Goal: Information Seeking & Learning: Learn about a topic

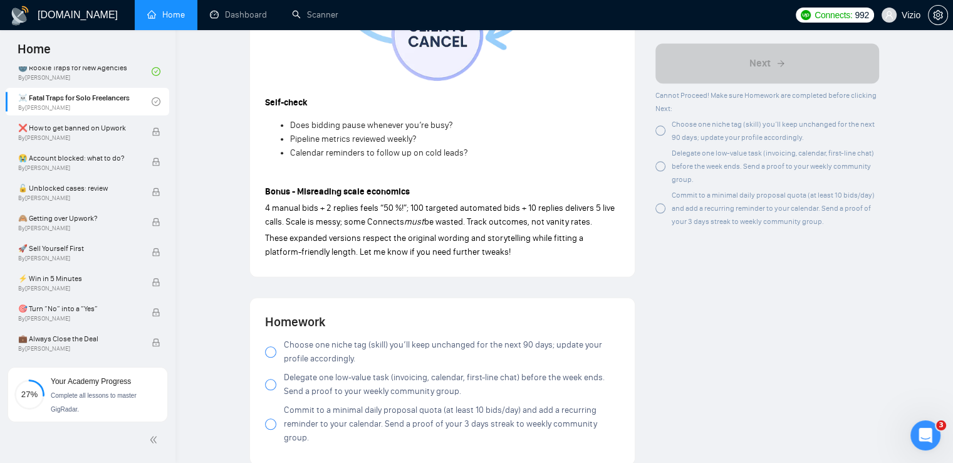
scroll to position [1316, 0]
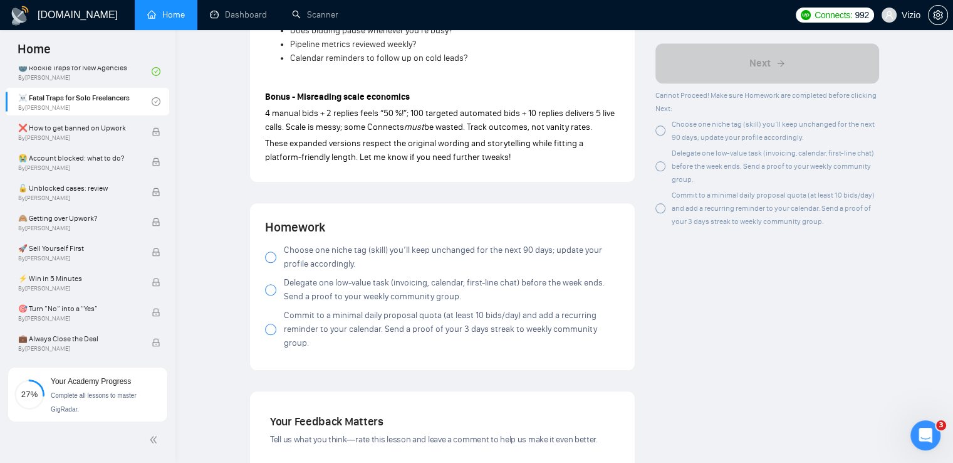
click at [275, 261] on span at bounding box center [270, 256] width 11 height 11
click at [269, 291] on div at bounding box center [270, 289] width 11 height 11
click at [270, 325] on div at bounding box center [270, 328] width 11 height 11
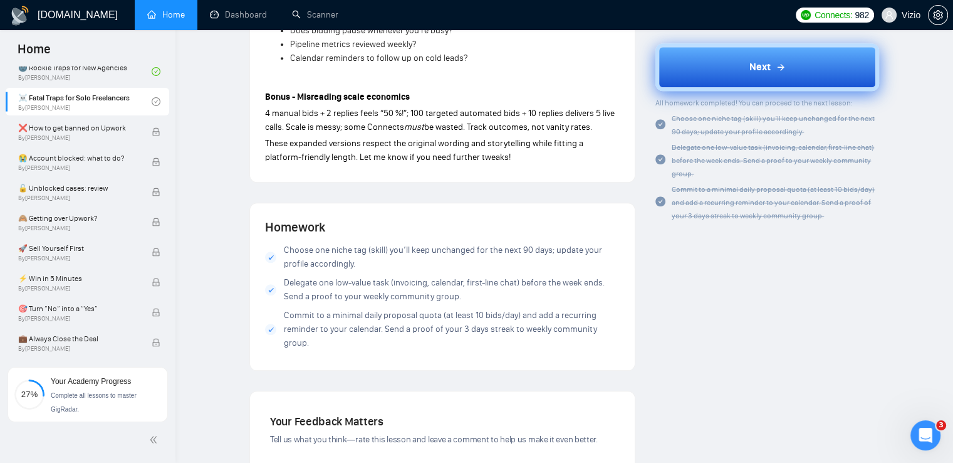
click at [773, 68] on div "Next" at bounding box center [768, 67] width 36 height 15
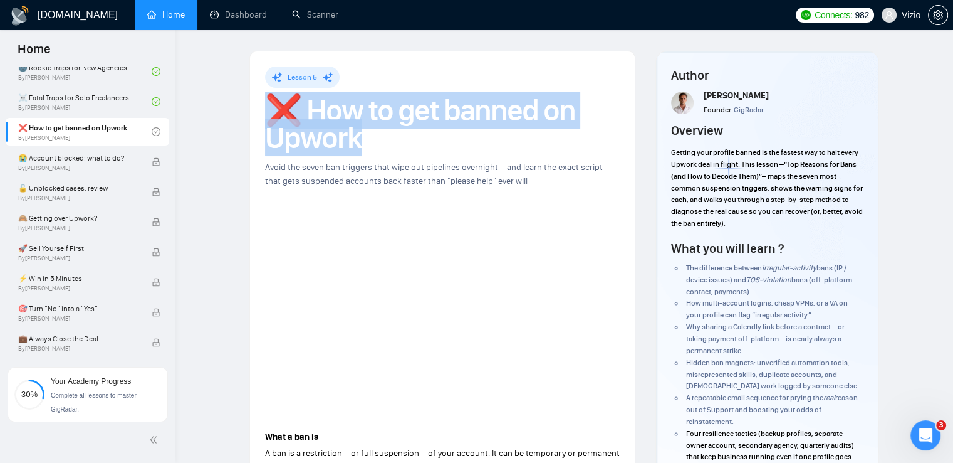
drag, startPoint x: 370, startPoint y: 145, endPoint x: 256, endPoint y: 123, distance: 116.7
copy h1 "❌ How to get banned on Upwork"
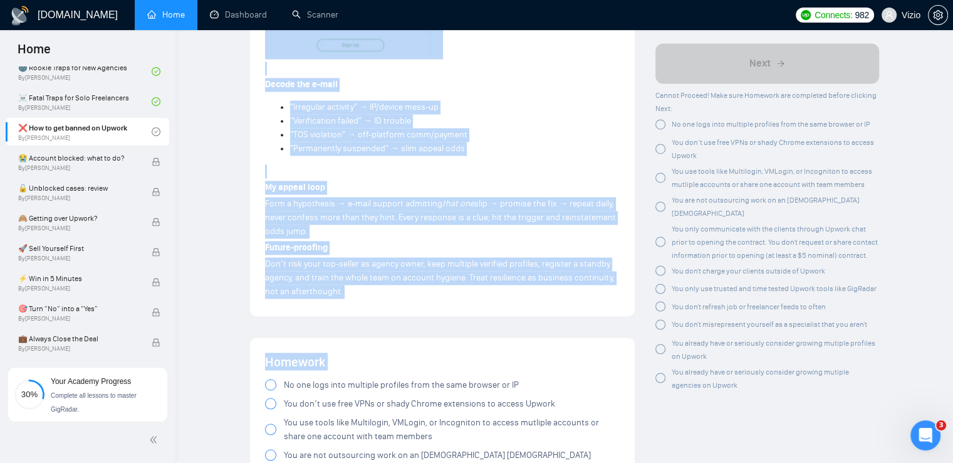
scroll to position [2055, 0]
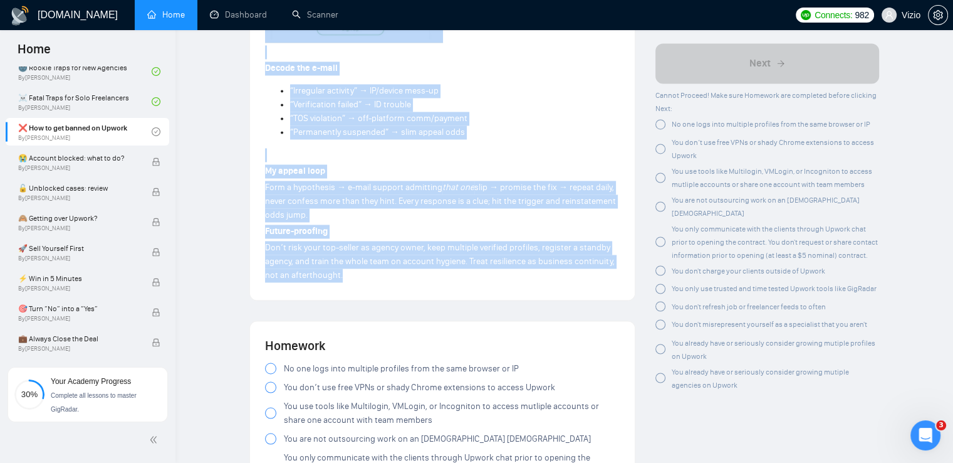
drag, startPoint x: 266, startPoint y: 186, endPoint x: 406, endPoint y: 266, distance: 161.7
copy div "Lore i dol si A con ad e seddoeiusmo – te inci utlaboreet – do magn aliquae. Ad…"
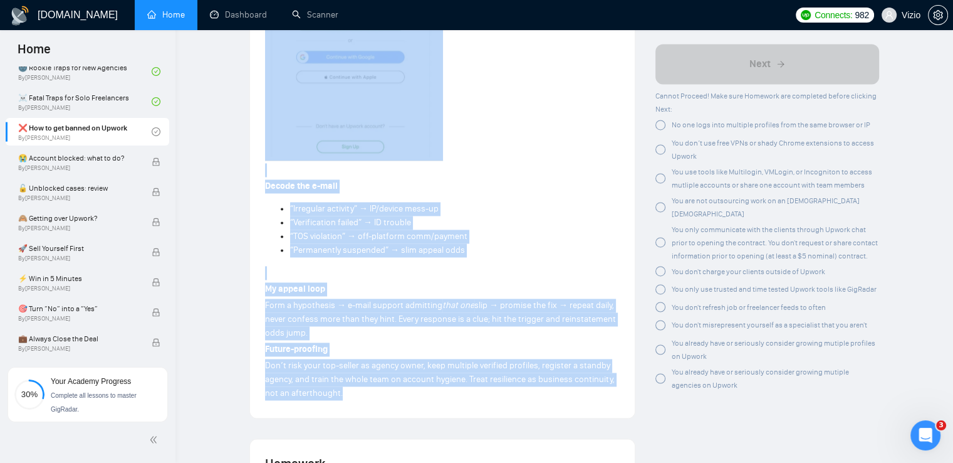
scroll to position [1929, 0]
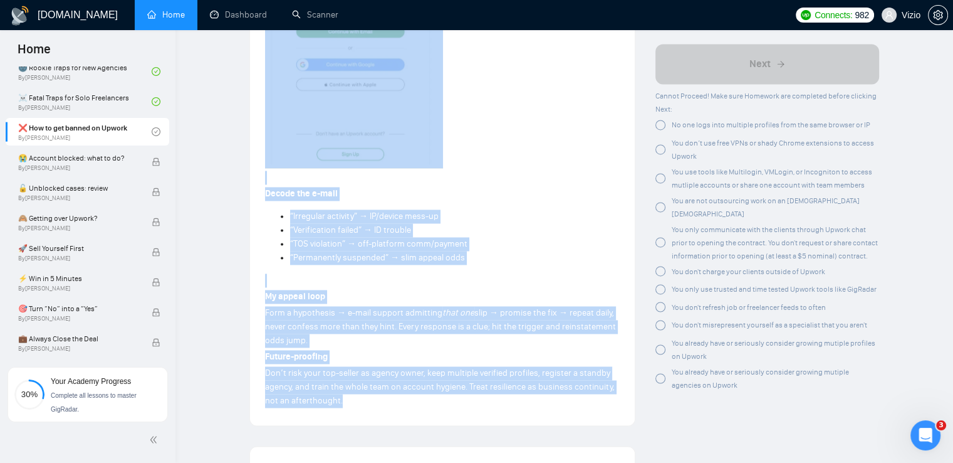
click at [265, 236] on ul "“Irregular activity” → IP/device mess-up “Verification failed” → ID trouble “TO…" at bounding box center [442, 236] width 355 height 55
click at [498, 223] on li "“Verification failed” → ID trouble" at bounding box center [455, 230] width 330 height 14
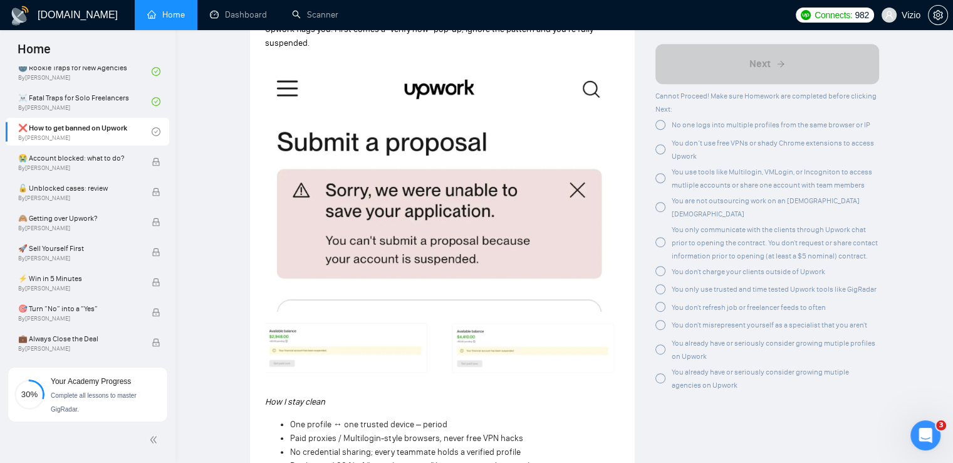
drag, startPoint x: 479, startPoint y: 110, endPoint x: 481, endPoint y: 52, distance: 57.7
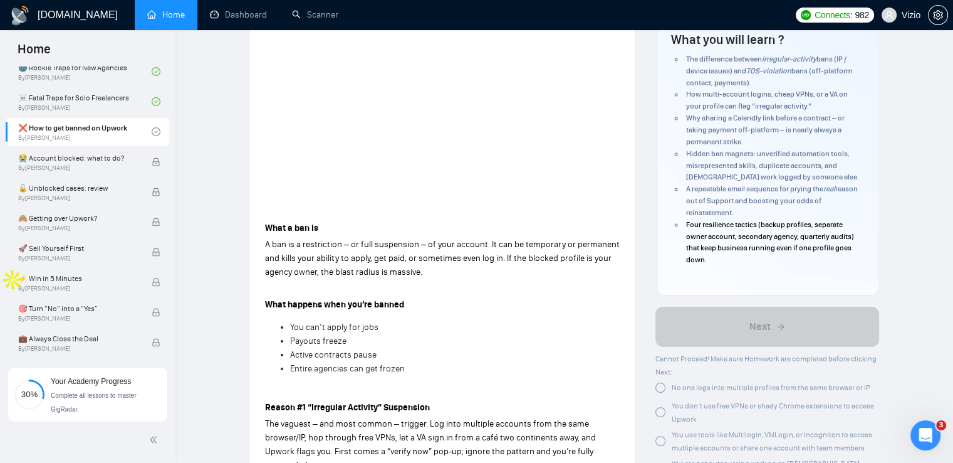
scroll to position [0, 0]
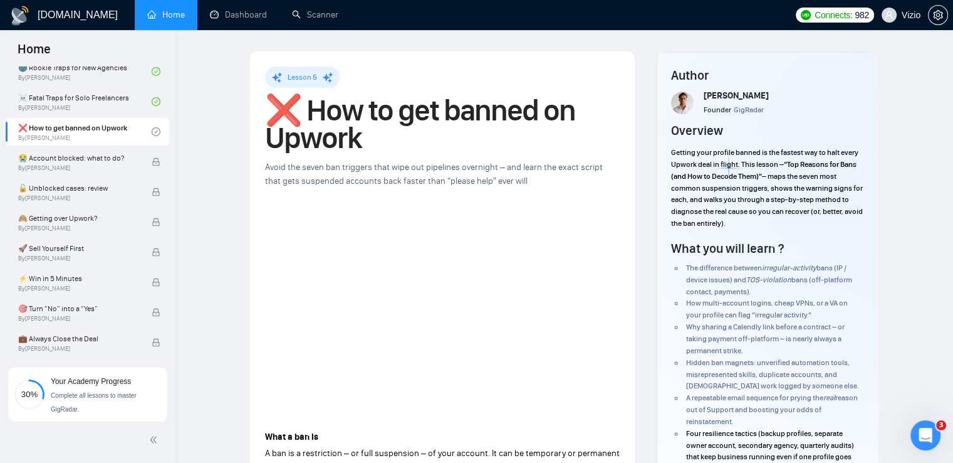
drag, startPoint x: 336, startPoint y: 202, endPoint x: 340, endPoint y: 78, distance: 124.2
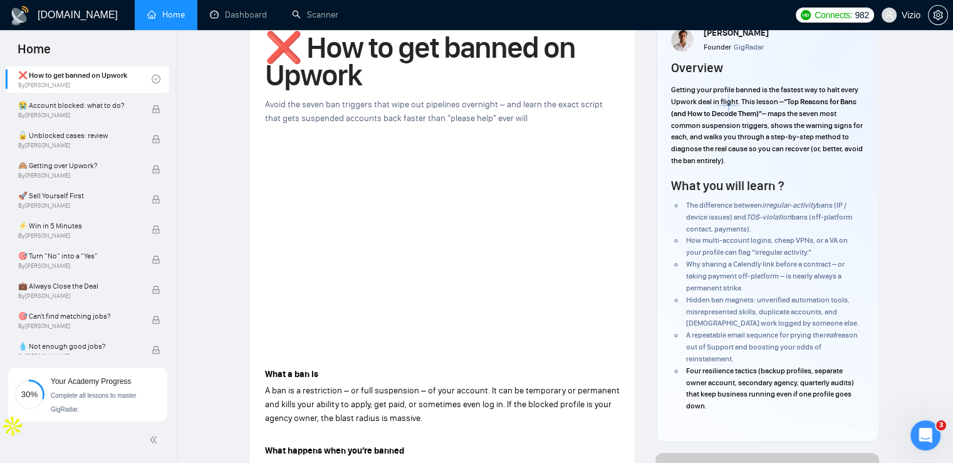
scroll to position [432, 0]
